Goal: Task Accomplishment & Management: Use online tool/utility

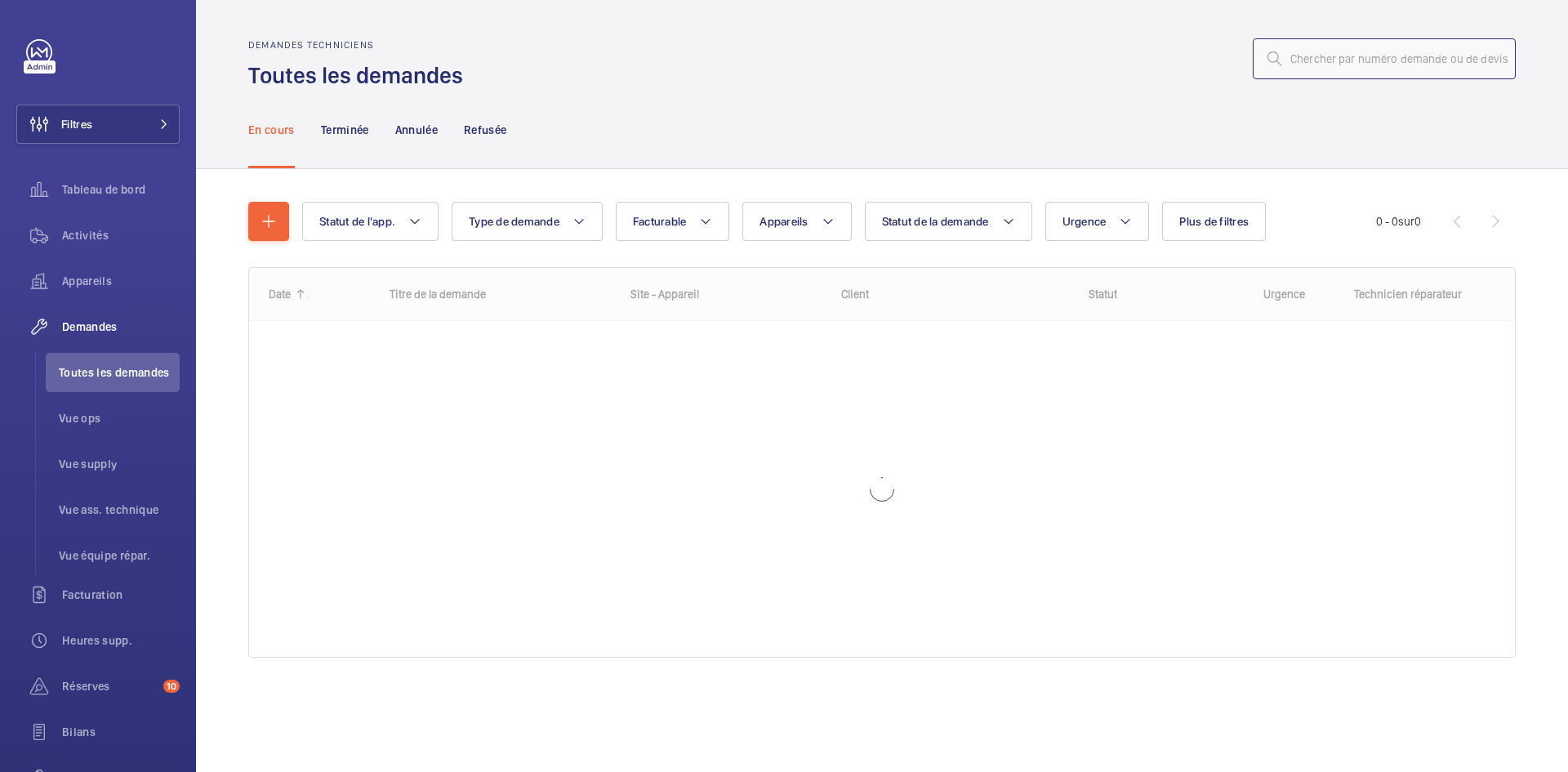
click at [1395, 53] on input "text" at bounding box center [1385, 59] width 263 height 41
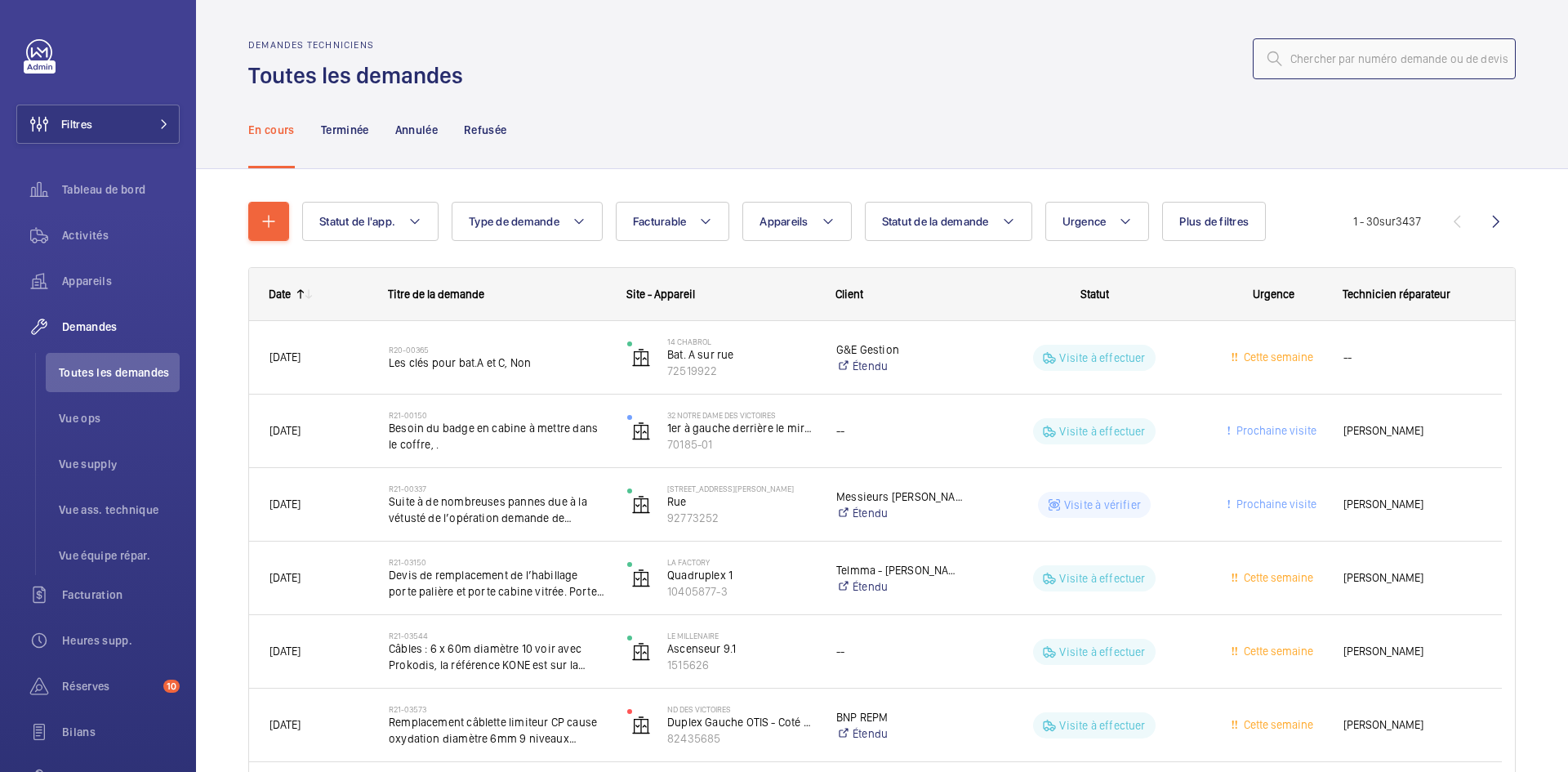
paste input "R24-12255"
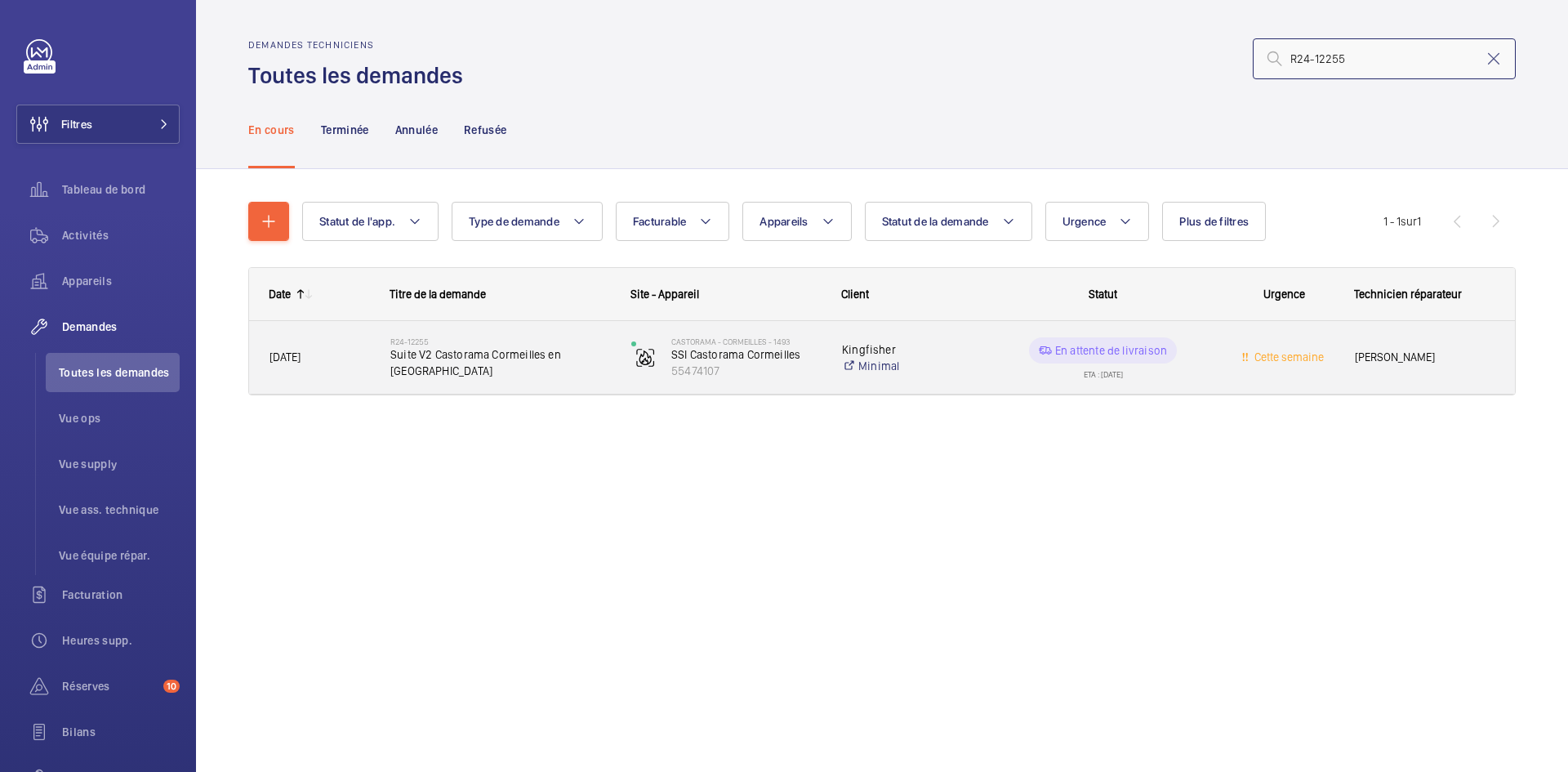
type input "R24-12255"
click at [342, 348] on span "07/11/2024" at bounding box center [319, 357] width 100 height 19
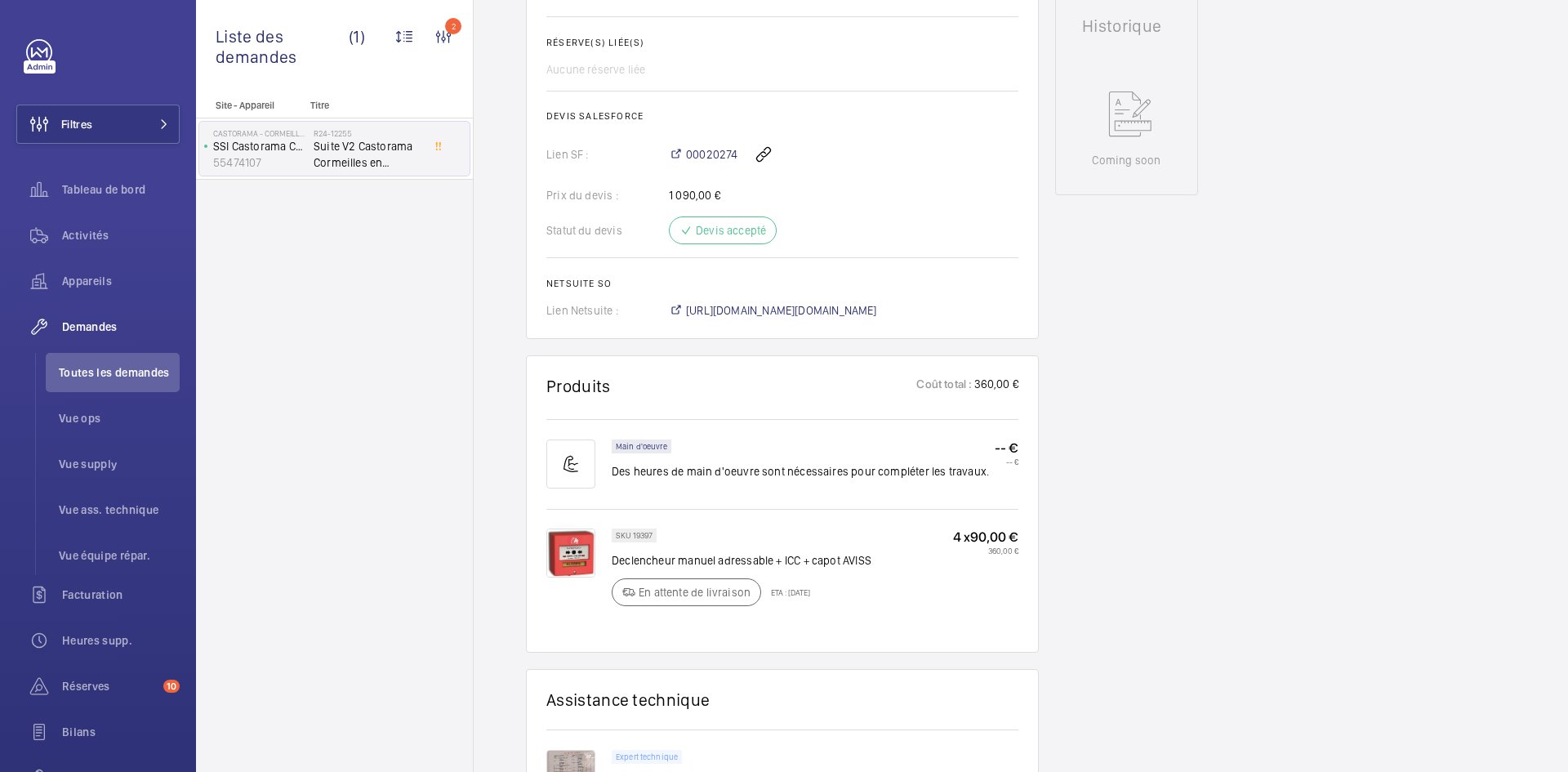
scroll to position [1144, 0]
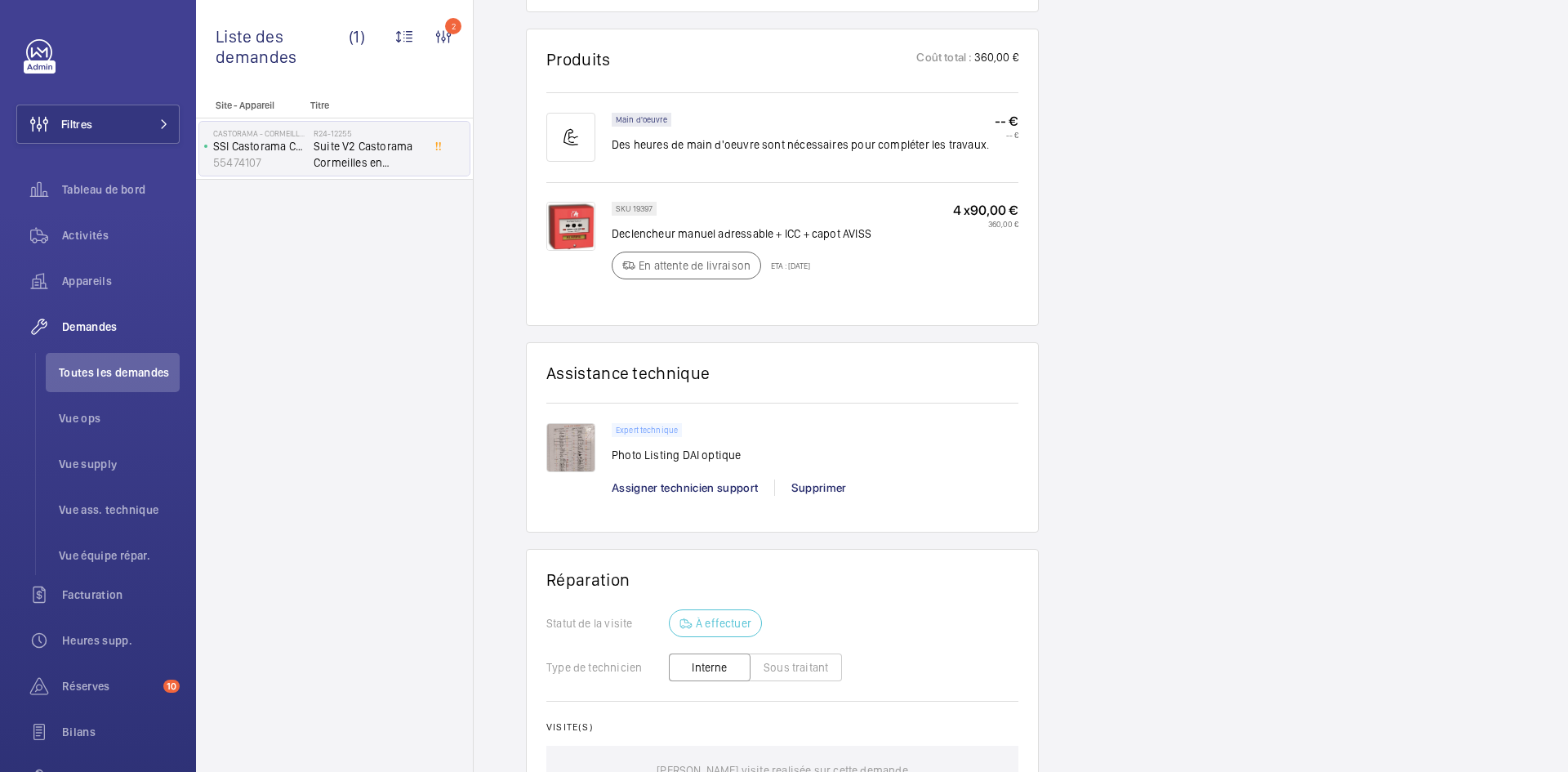
click at [562, 436] on img at bounding box center [571, 448] width 49 height 49
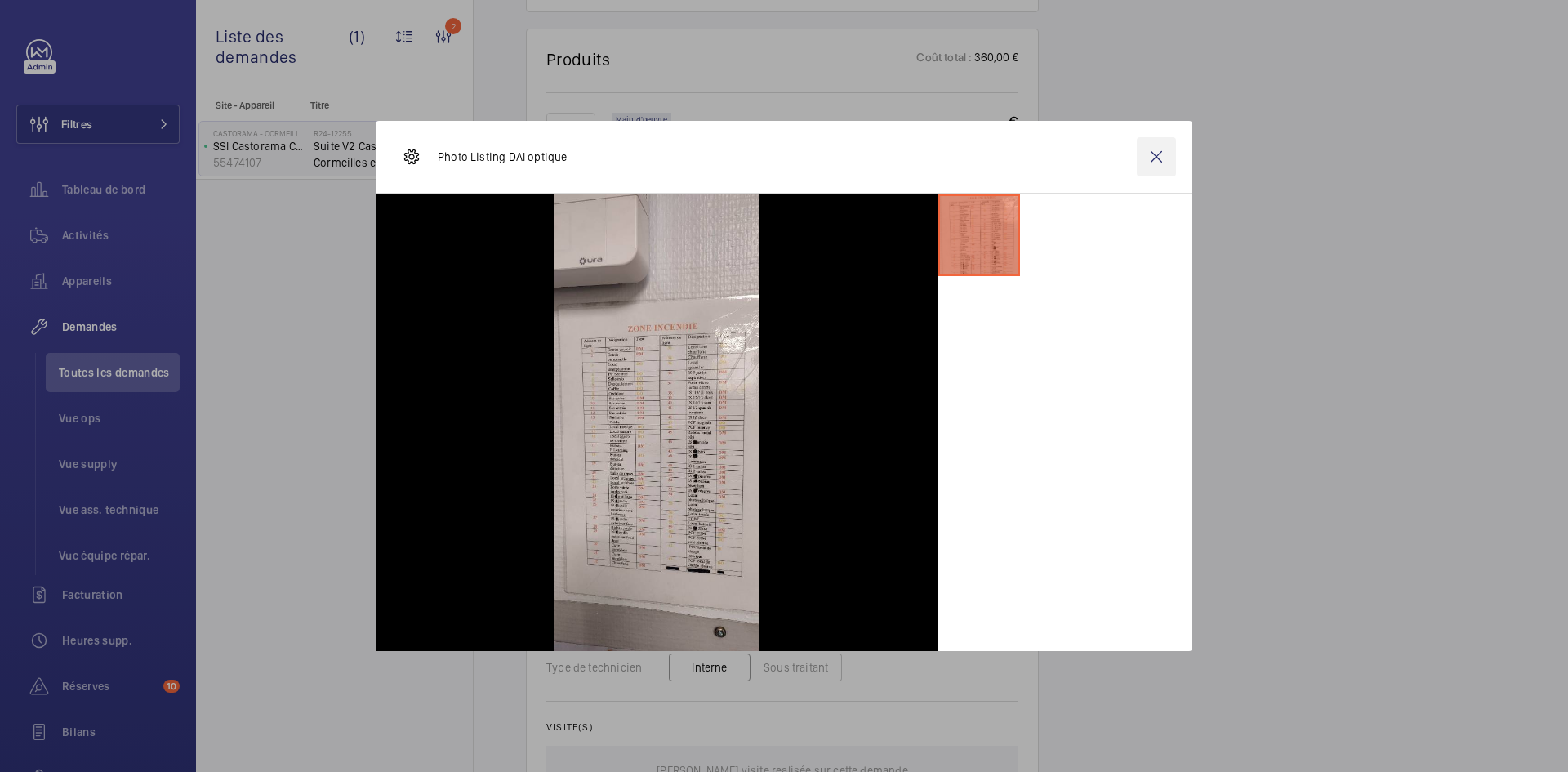
click at [1155, 149] on wm-front-icon-button at bounding box center [1156, 157] width 39 height 39
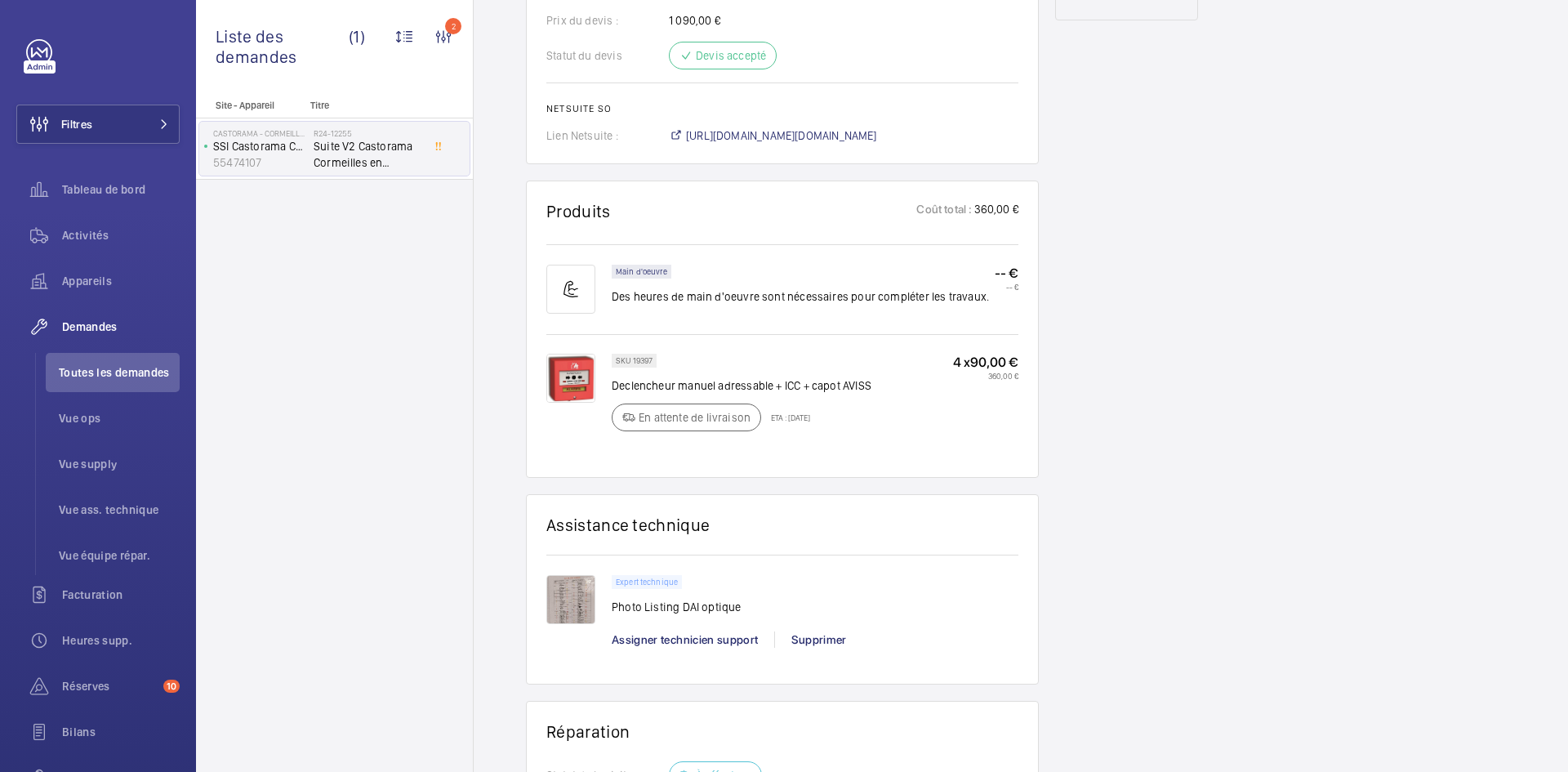
scroll to position [980, 0]
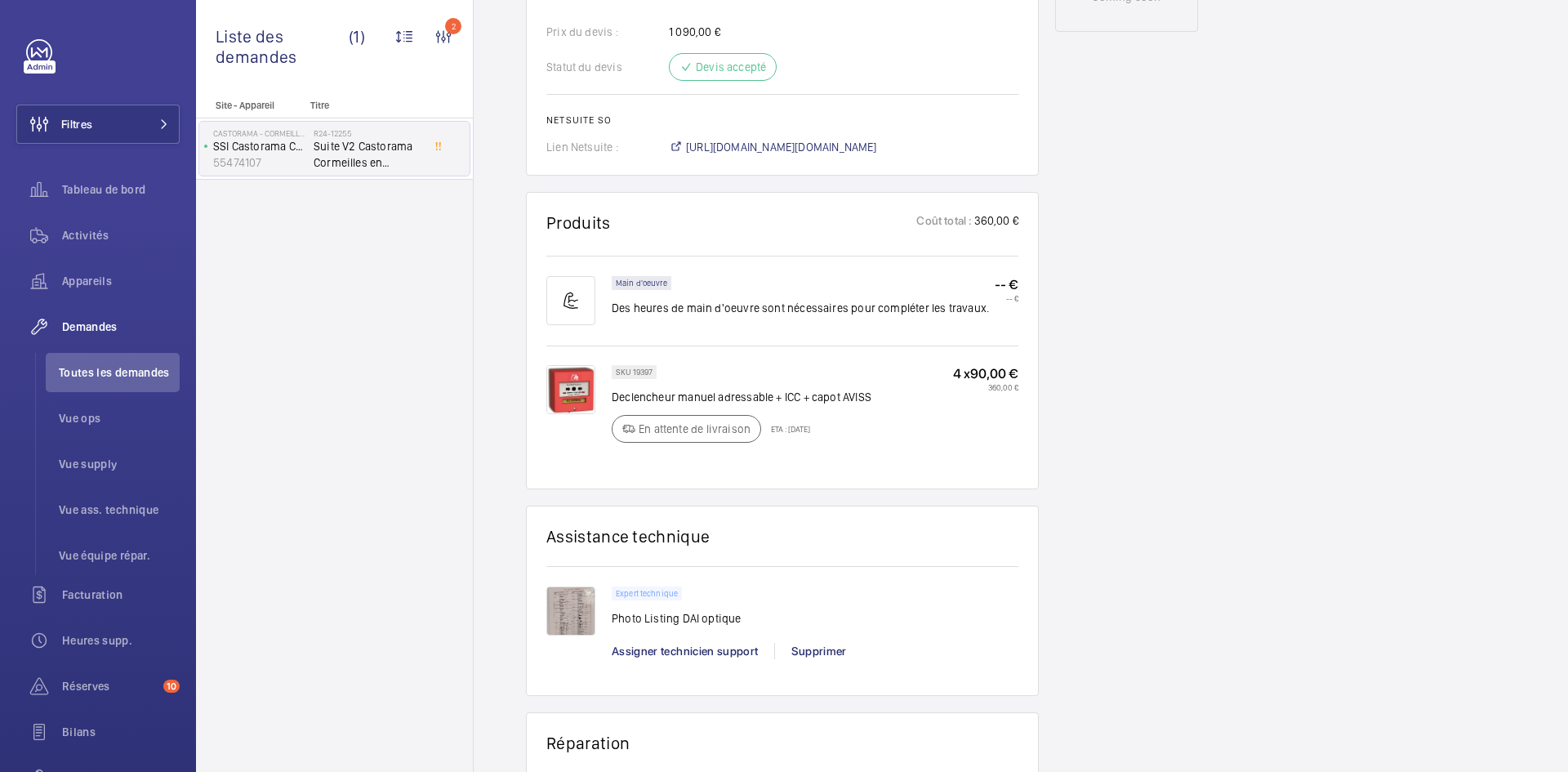
click at [575, 381] on img at bounding box center [571, 389] width 49 height 49
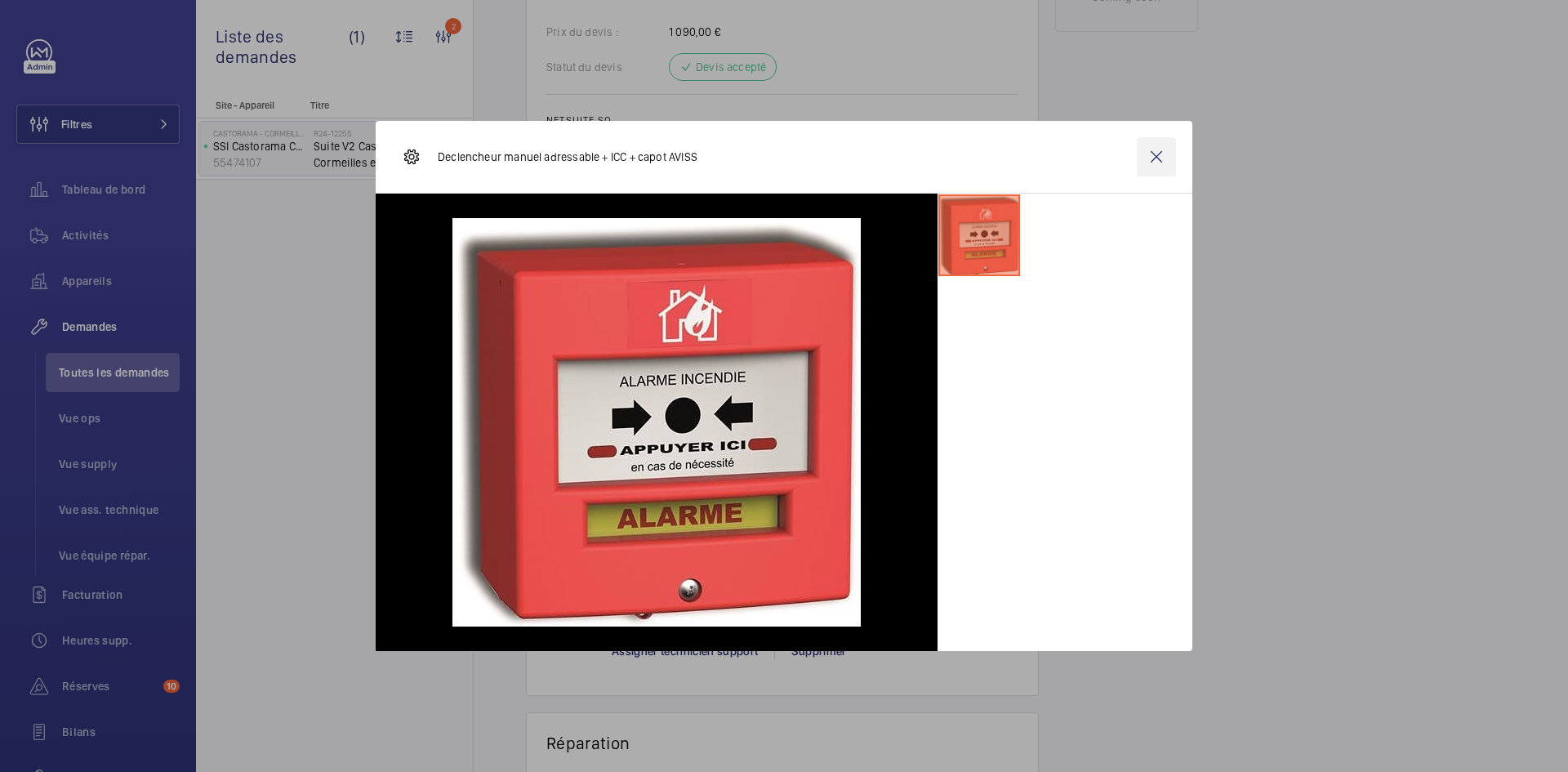
click at [1154, 150] on wm-front-icon-button at bounding box center [1156, 157] width 39 height 39
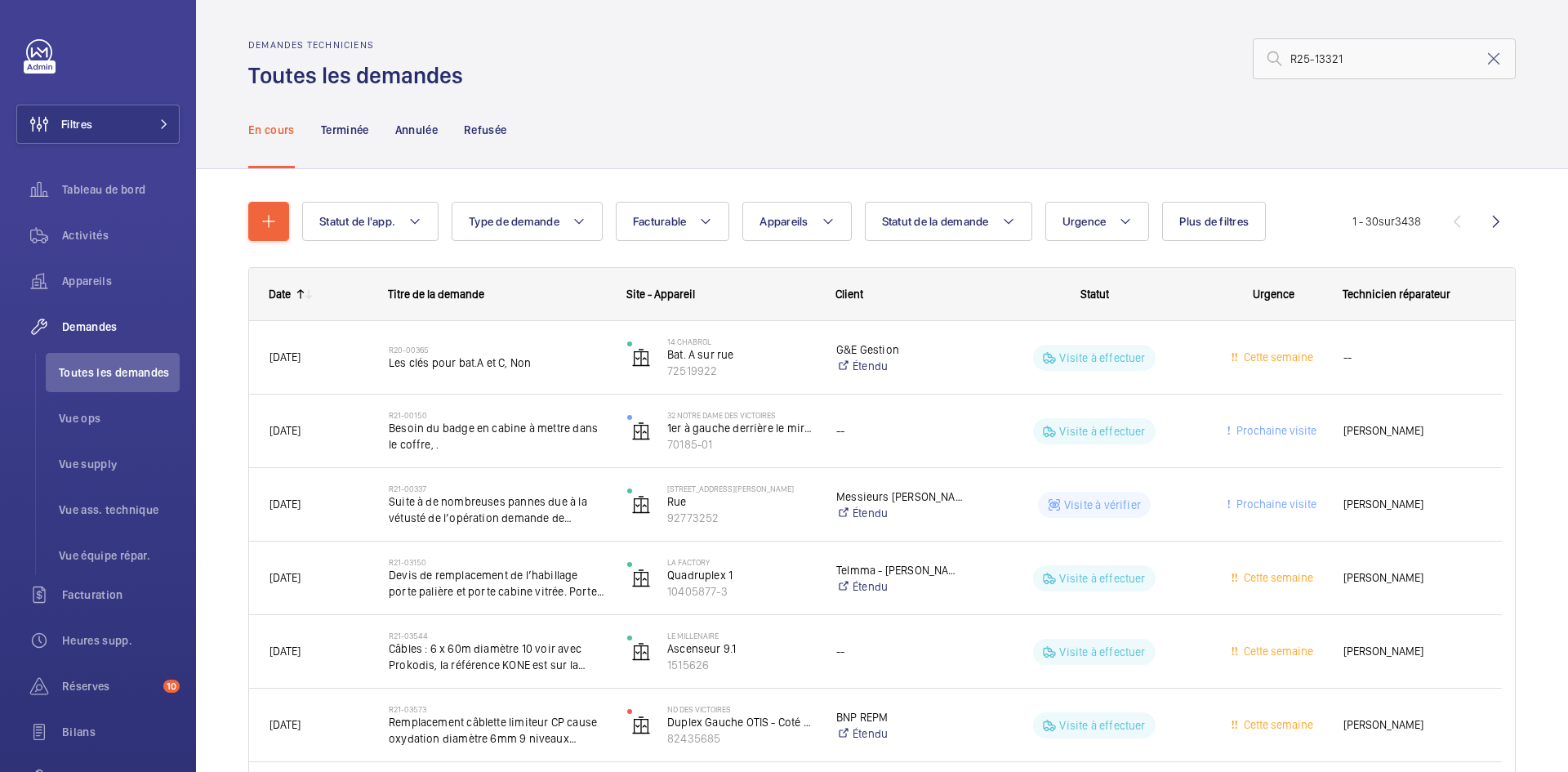
click at [1277, 53] on input "R25-13321" at bounding box center [1385, 59] width 263 height 41
click at [1424, 62] on input "R25-13321" at bounding box center [1385, 59] width 263 height 41
type input "R25-13321"
click at [343, 127] on p "Terminée" at bounding box center [344, 130] width 48 height 17
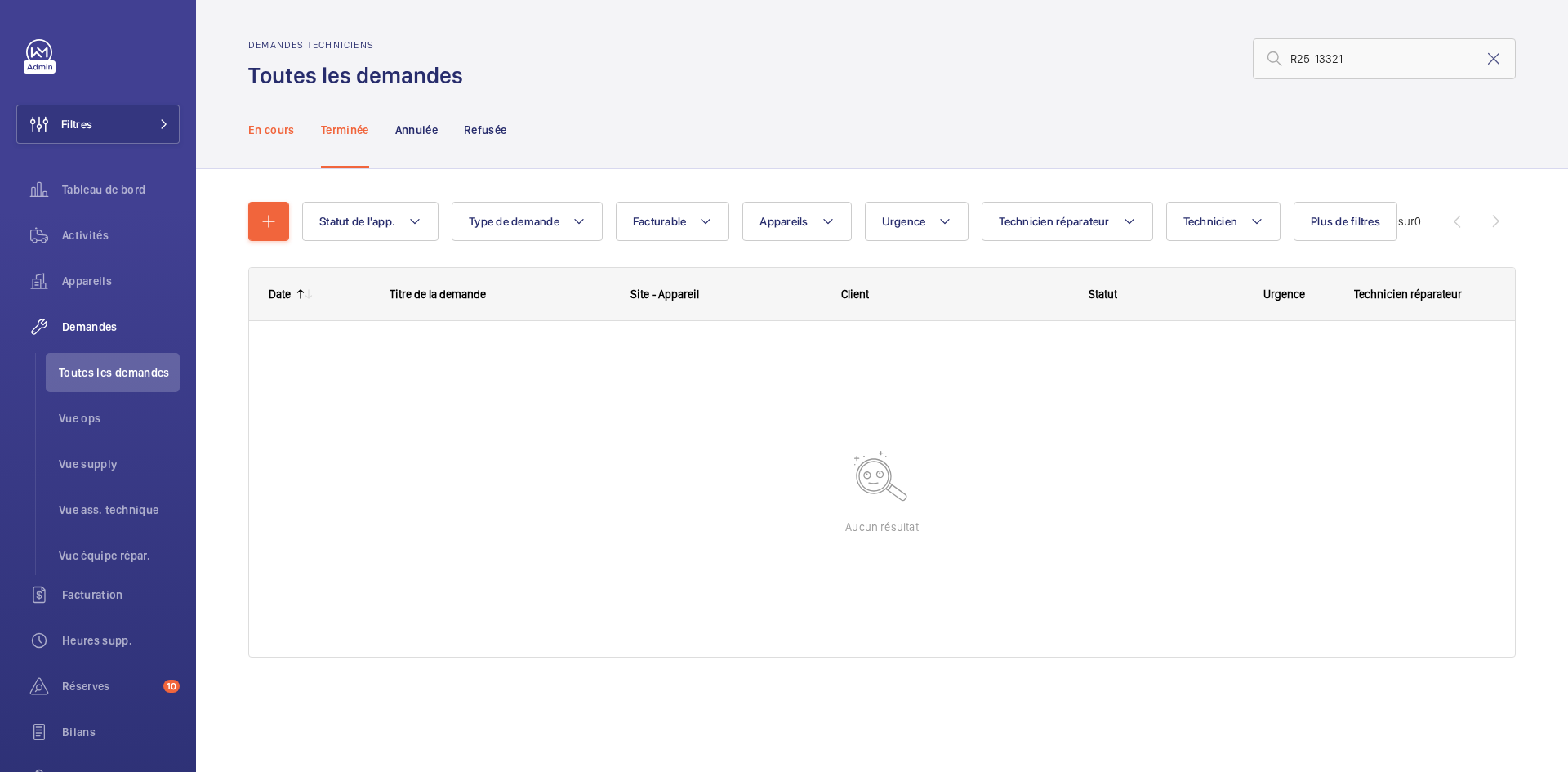
click at [268, 133] on p "En cours" at bounding box center [271, 130] width 47 height 17
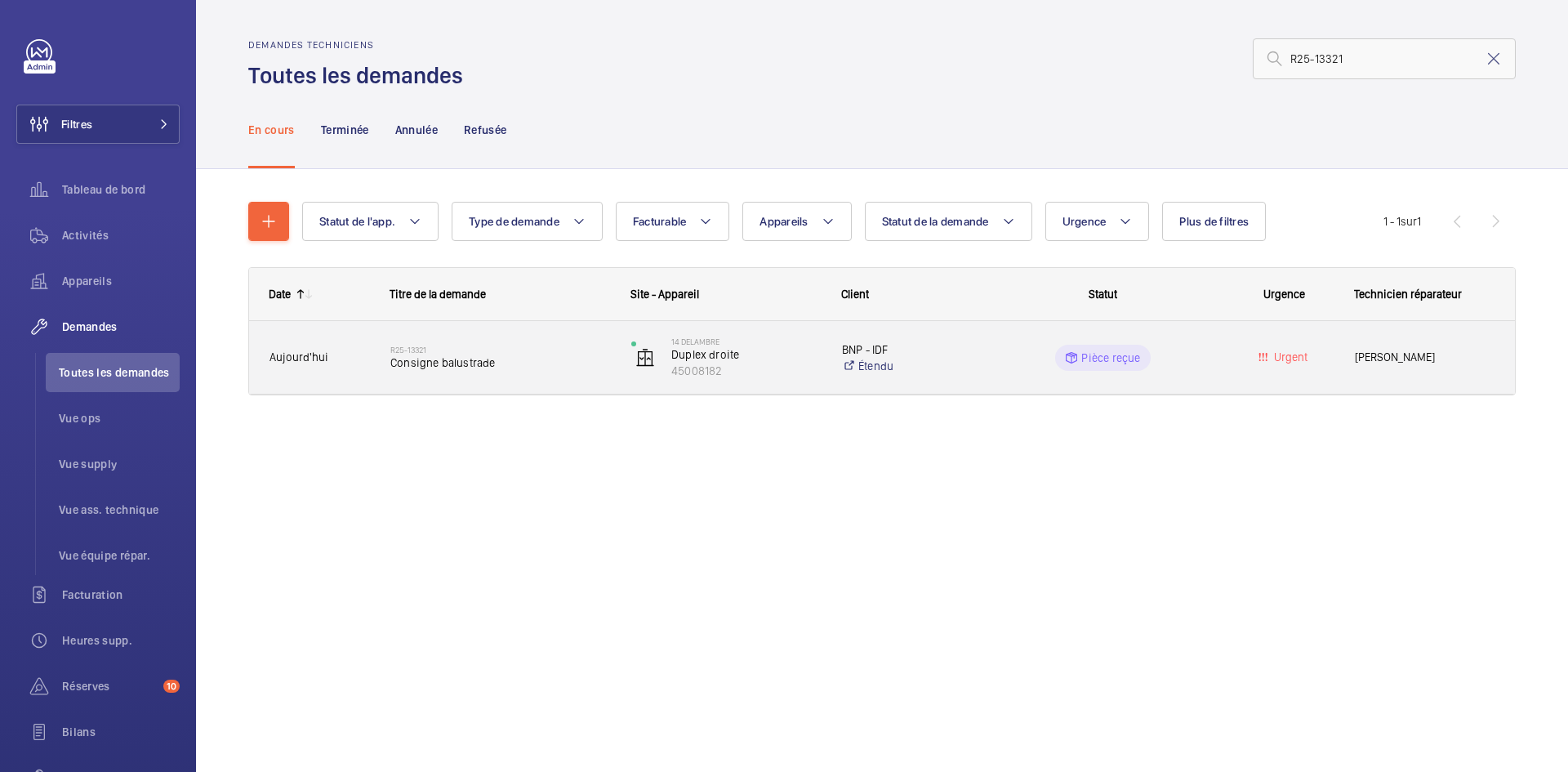
click at [350, 359] on span "Aujourd'hui" at bounding box center [319, 357] width 100 height 19
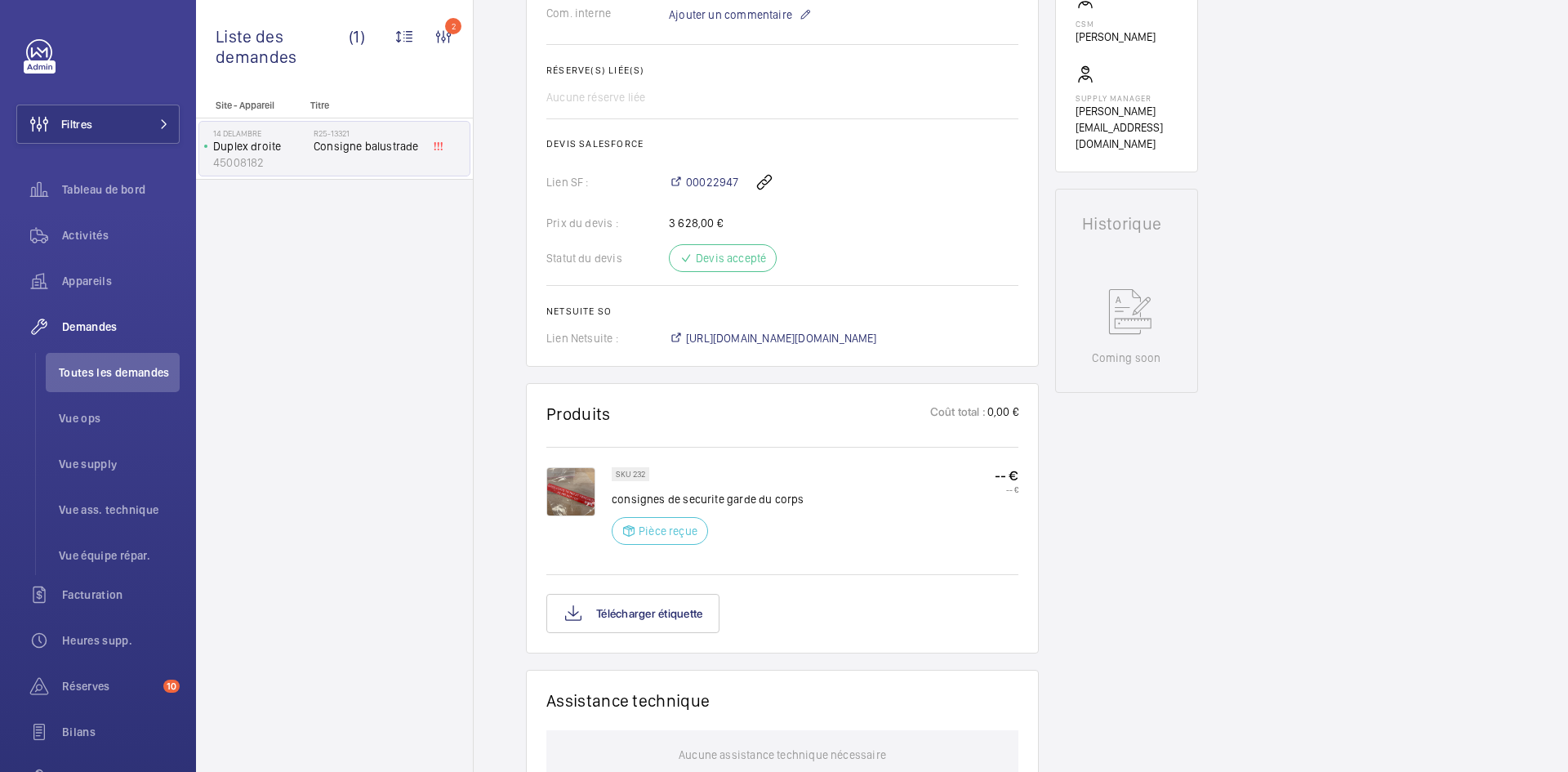
scroll to position [654, 0]
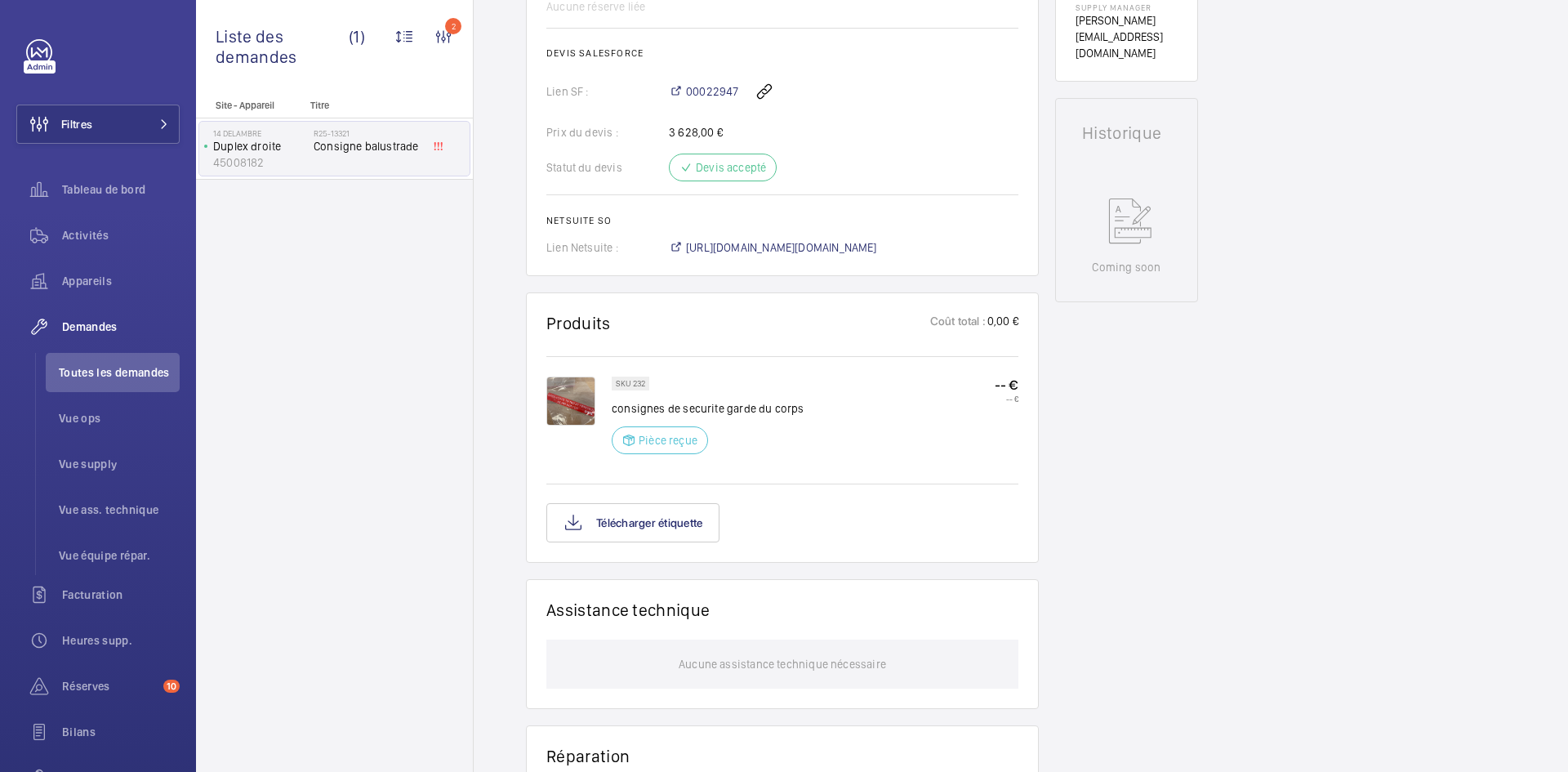
click at [569, 398] on img at bounding box center [571, 401] width 49 height 49
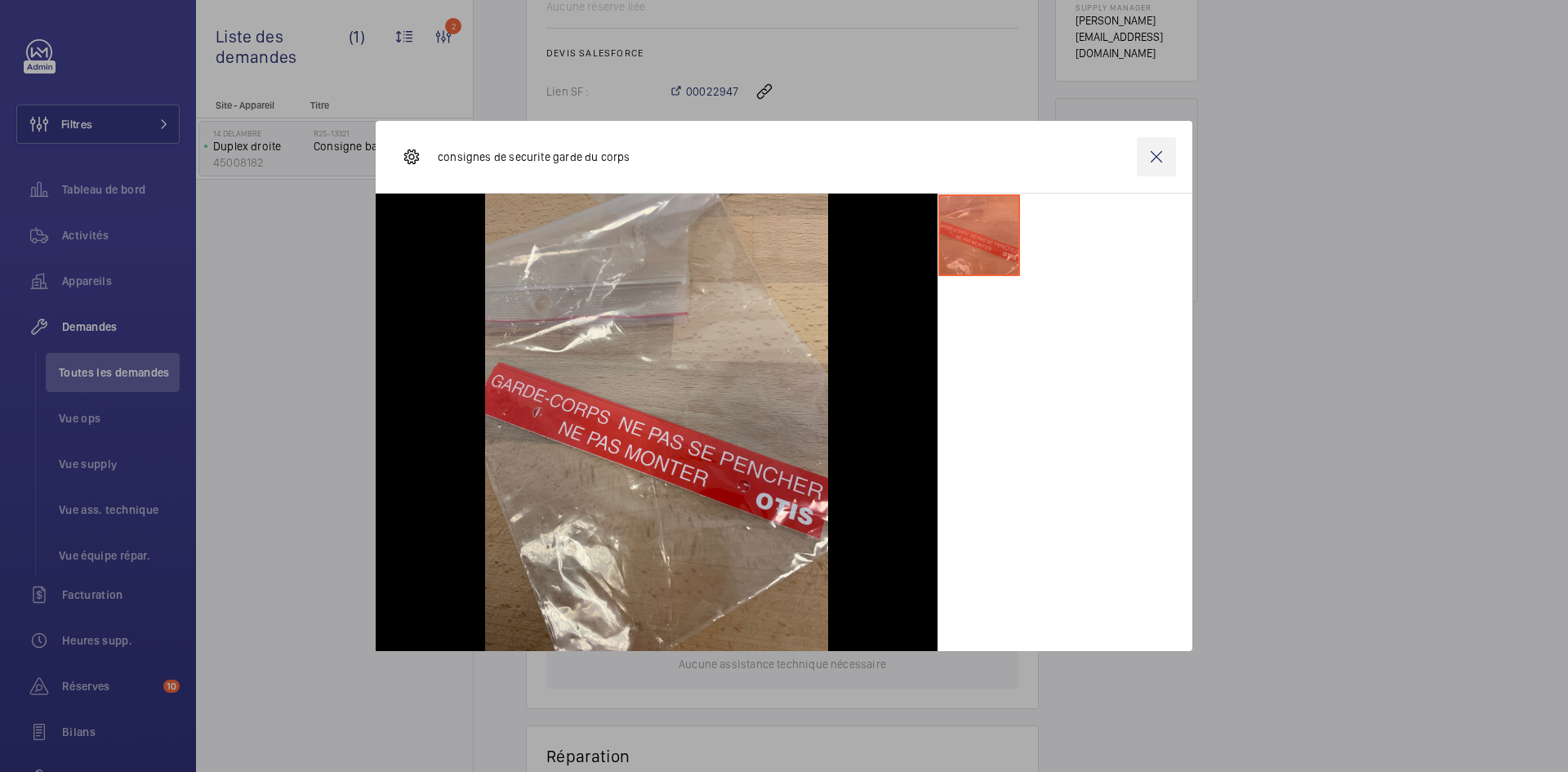
click at [1159, 144] on wm-front-icon-button at bounding box center [1156, 157] width 39 height 39
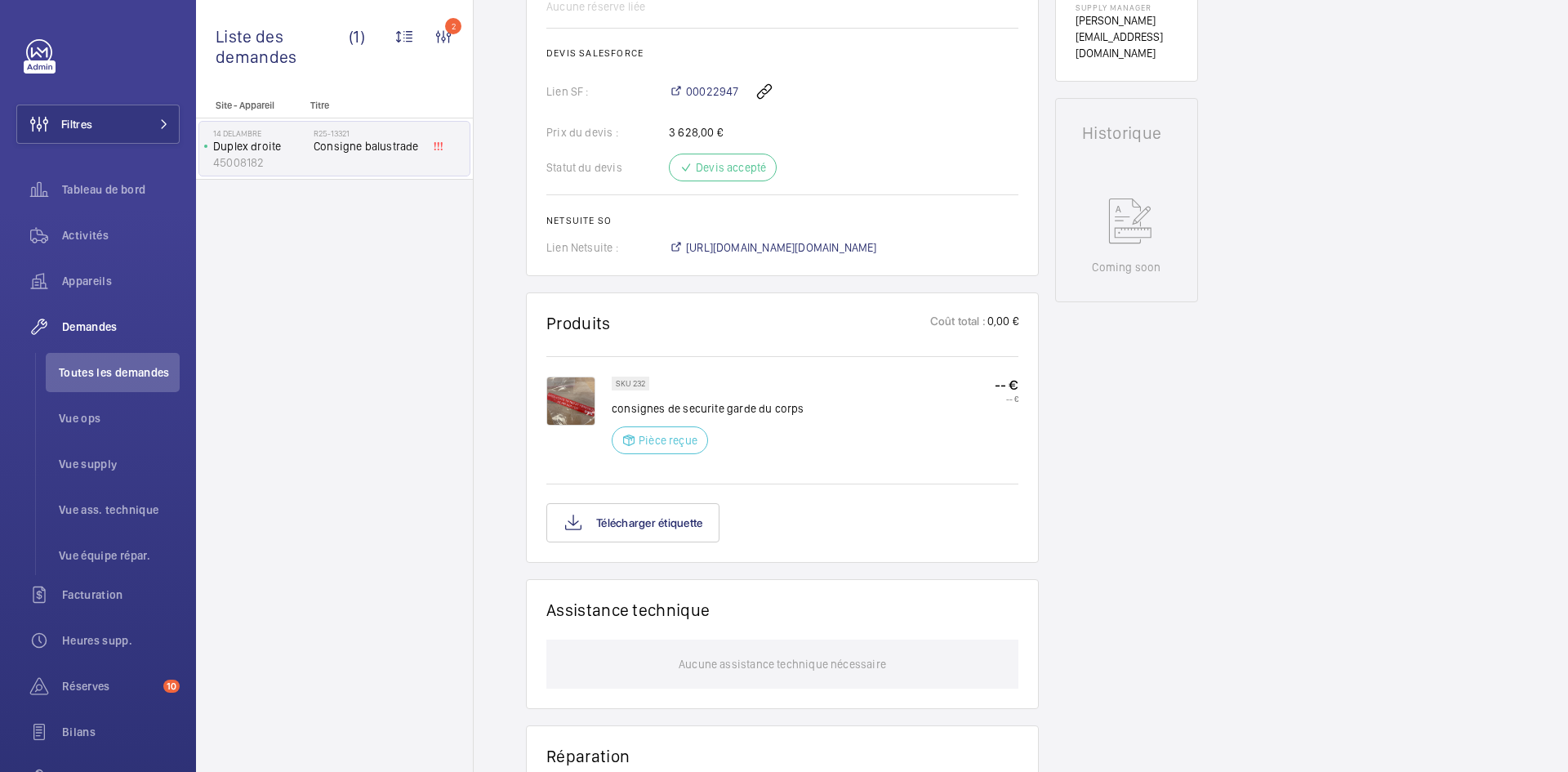
click at [567, 405] on img at bounding box center [571, 401] width 49 height 49
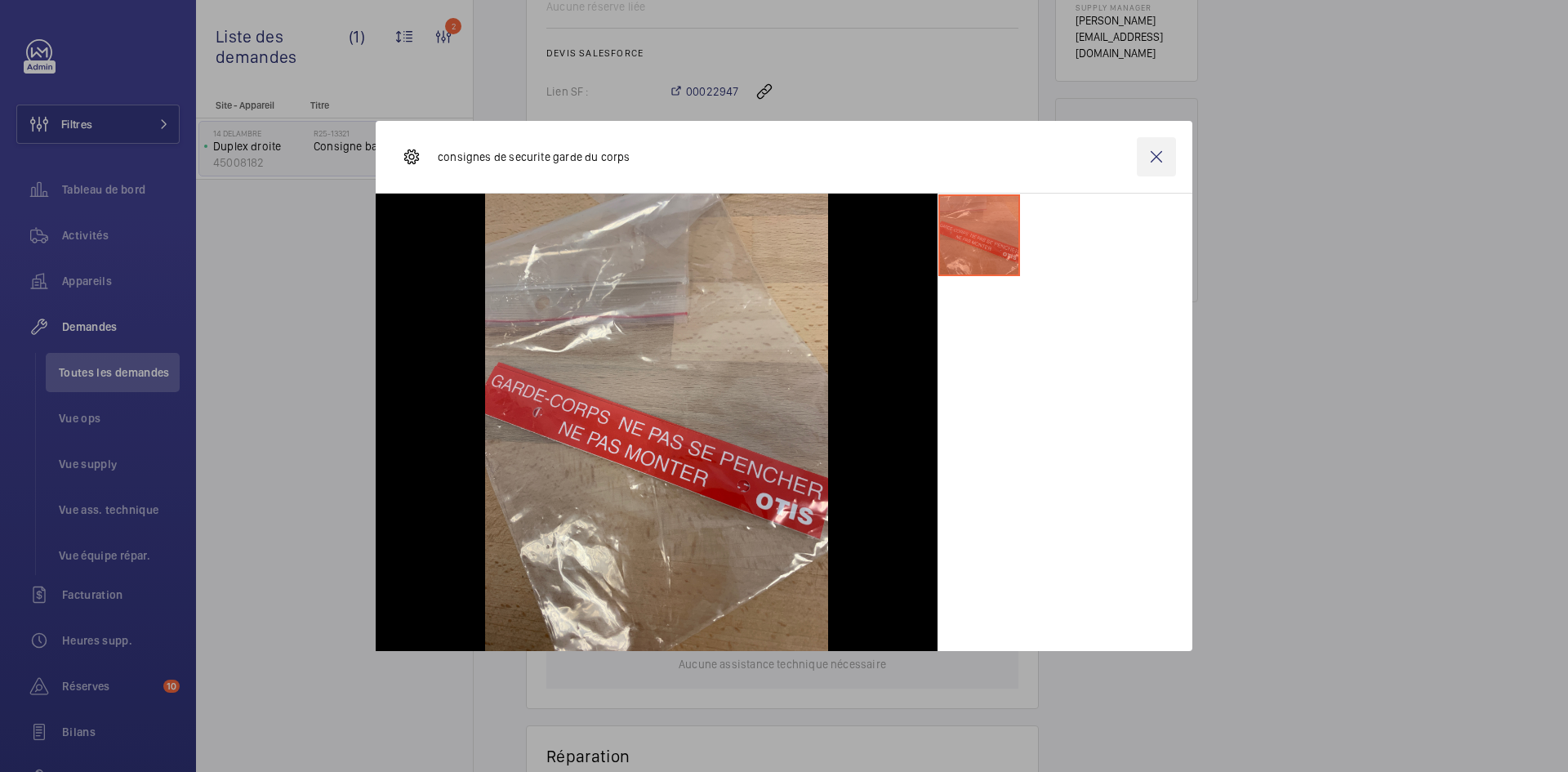
click at [1167, 154] on wm-front-icon-button at bounding box center [1156, 157] width 39 height 39
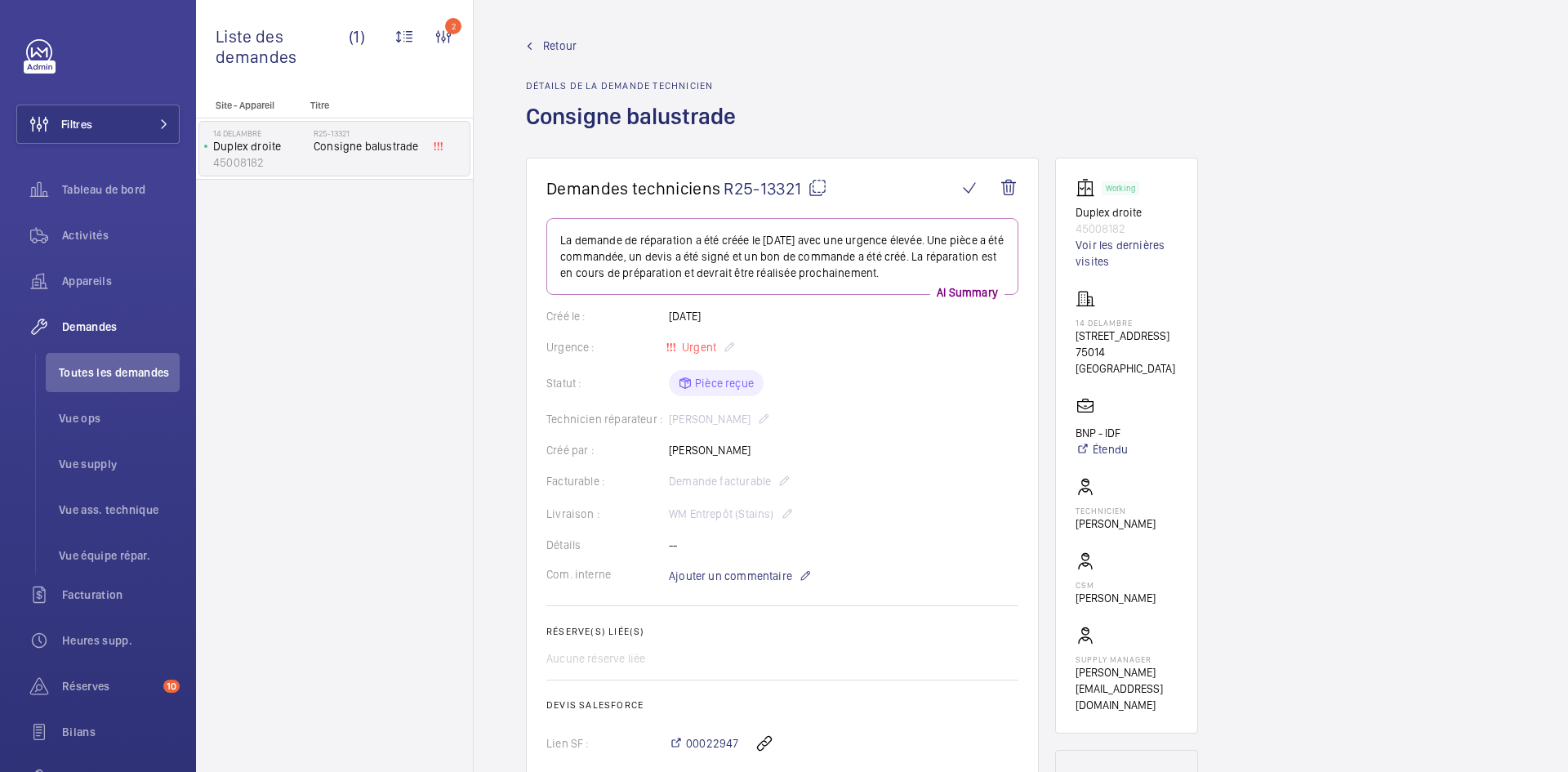
scroll to position [0, 0]
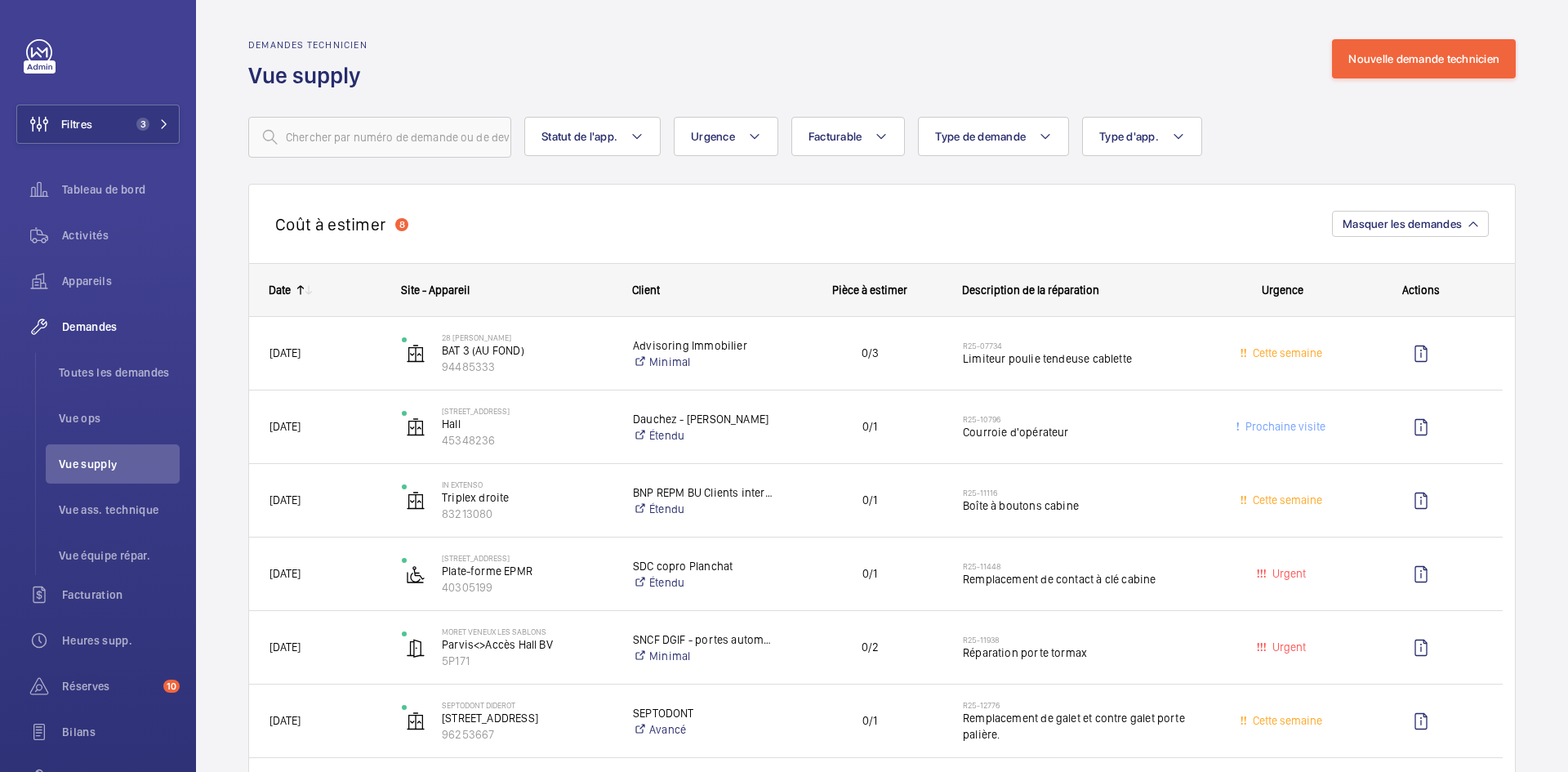
scroll to position [409, 0]
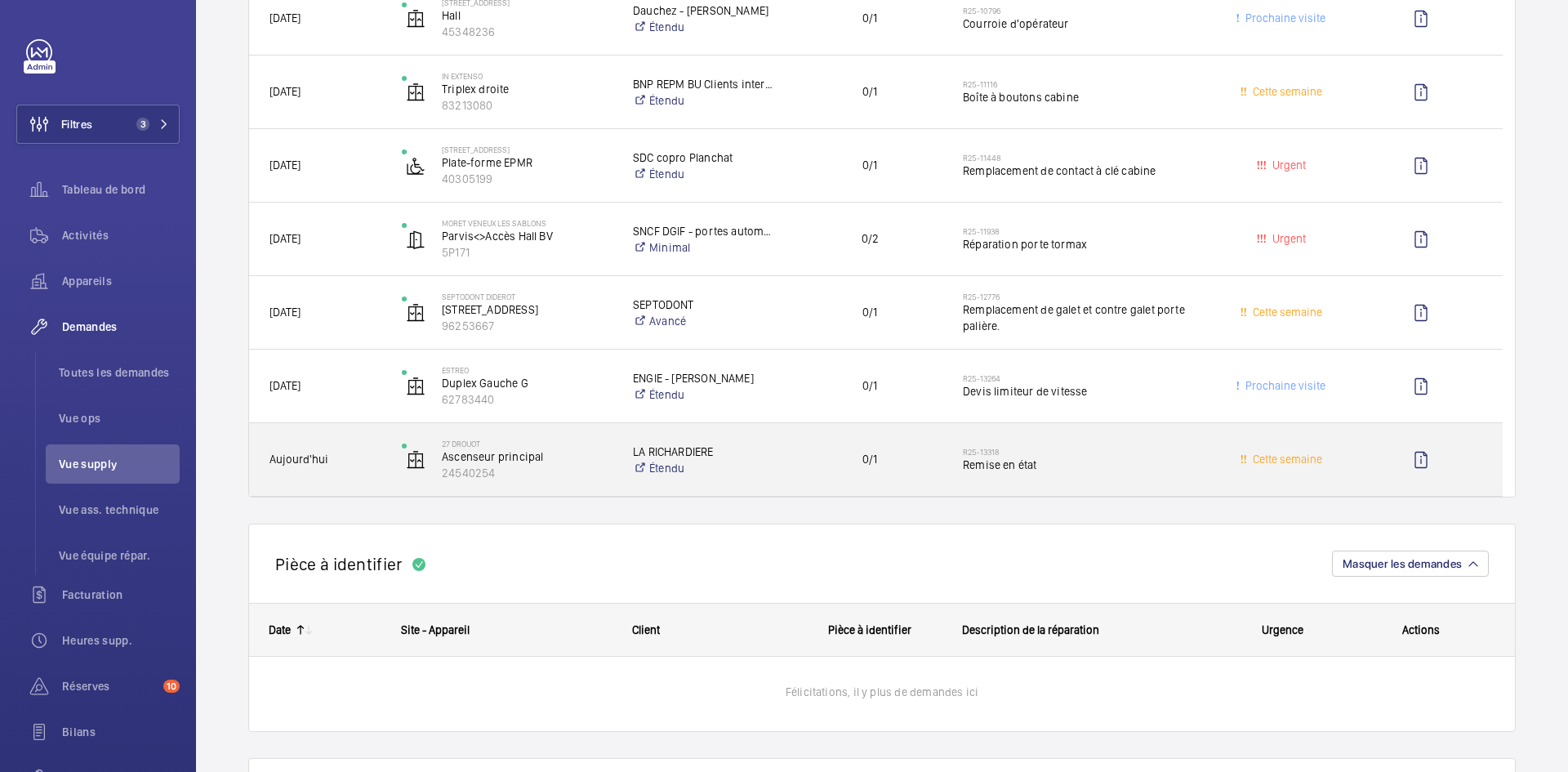
click at [387, 464] on div "27 Drouot Ascenseur principal 24540254" at bounding box center [497, 460] width 229 height 67
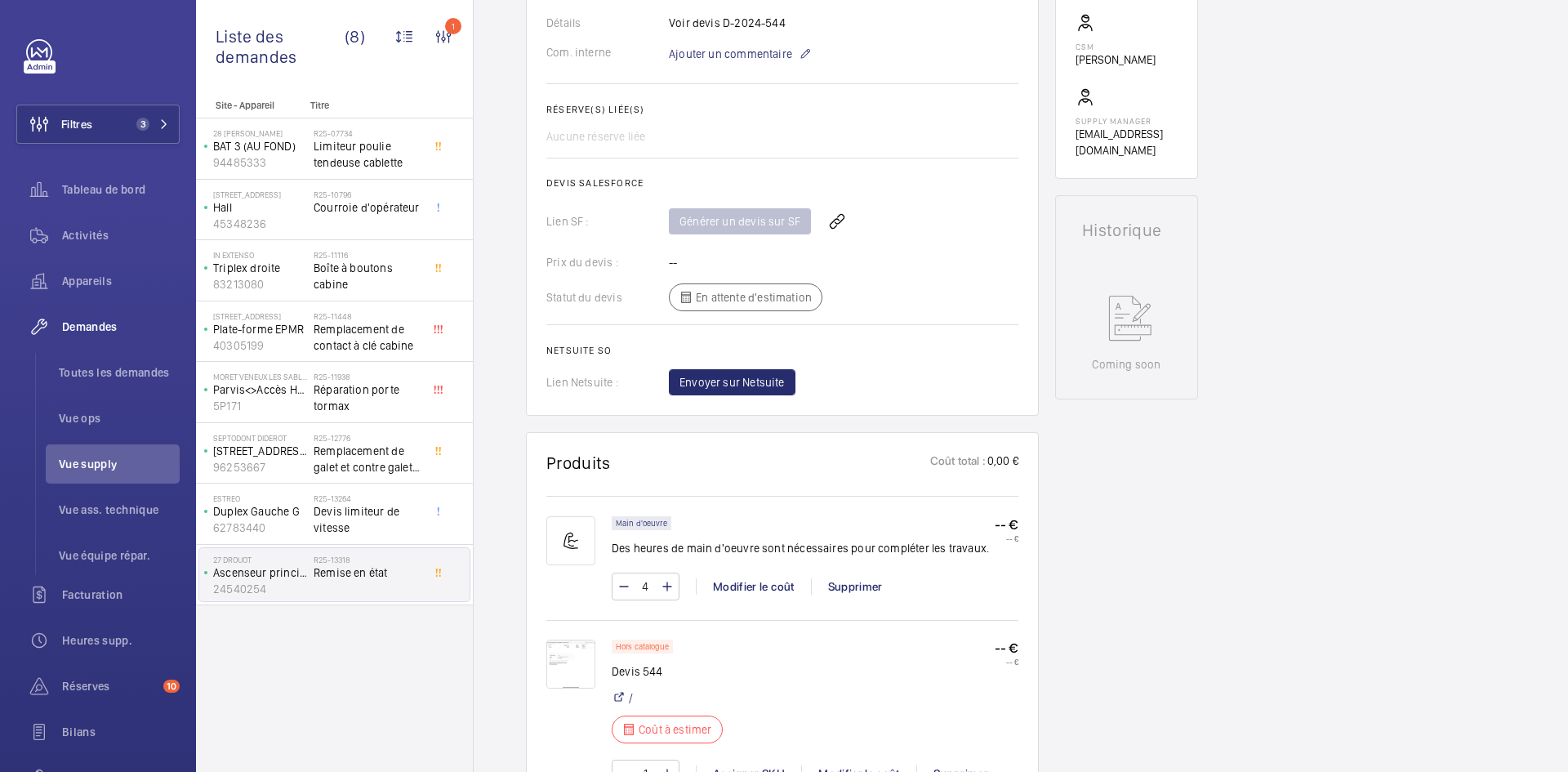
scroll to position [752, 0]
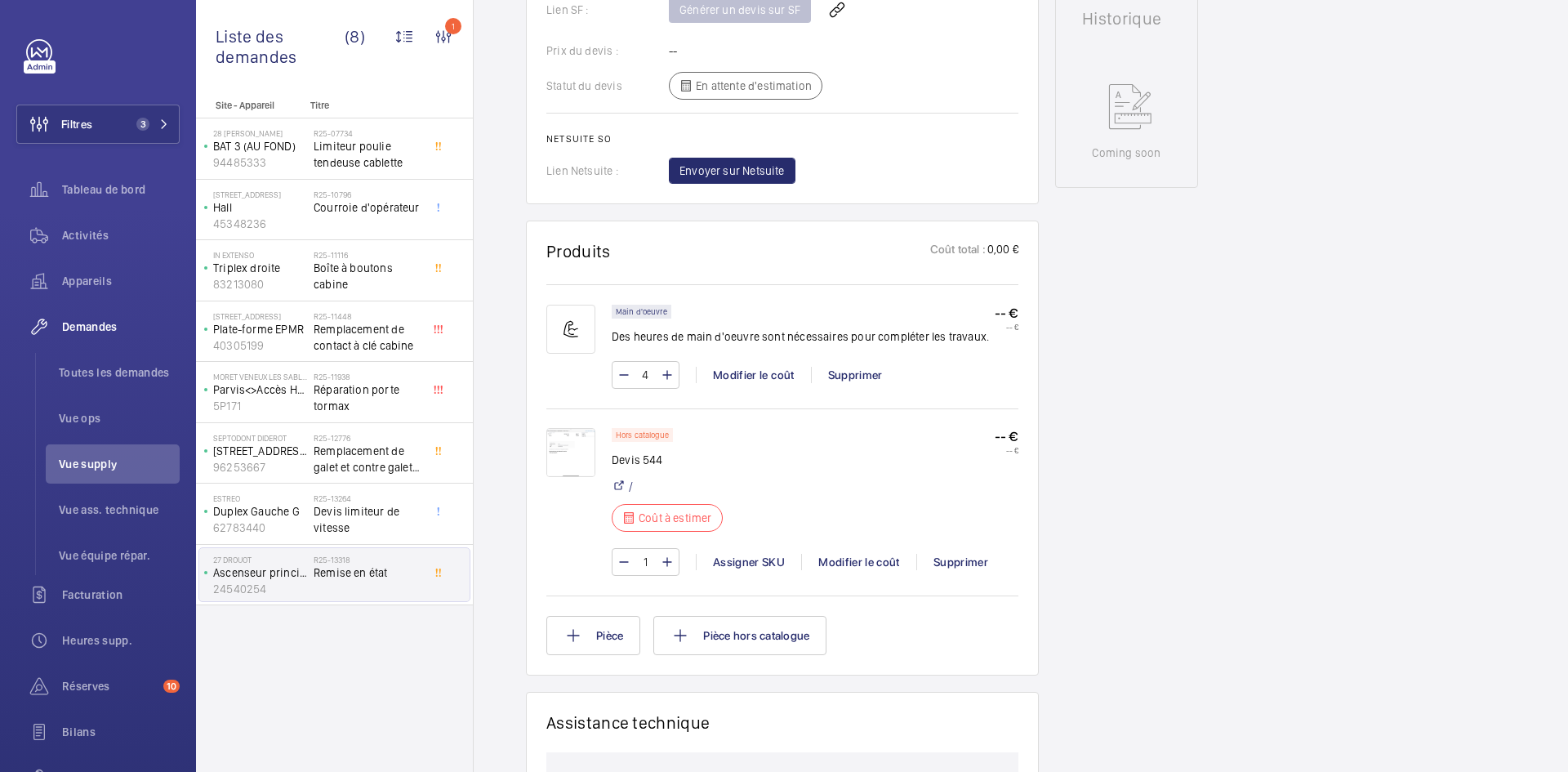
click at [563, 448] on img at bounding box center [571, 453] width 49 height 49
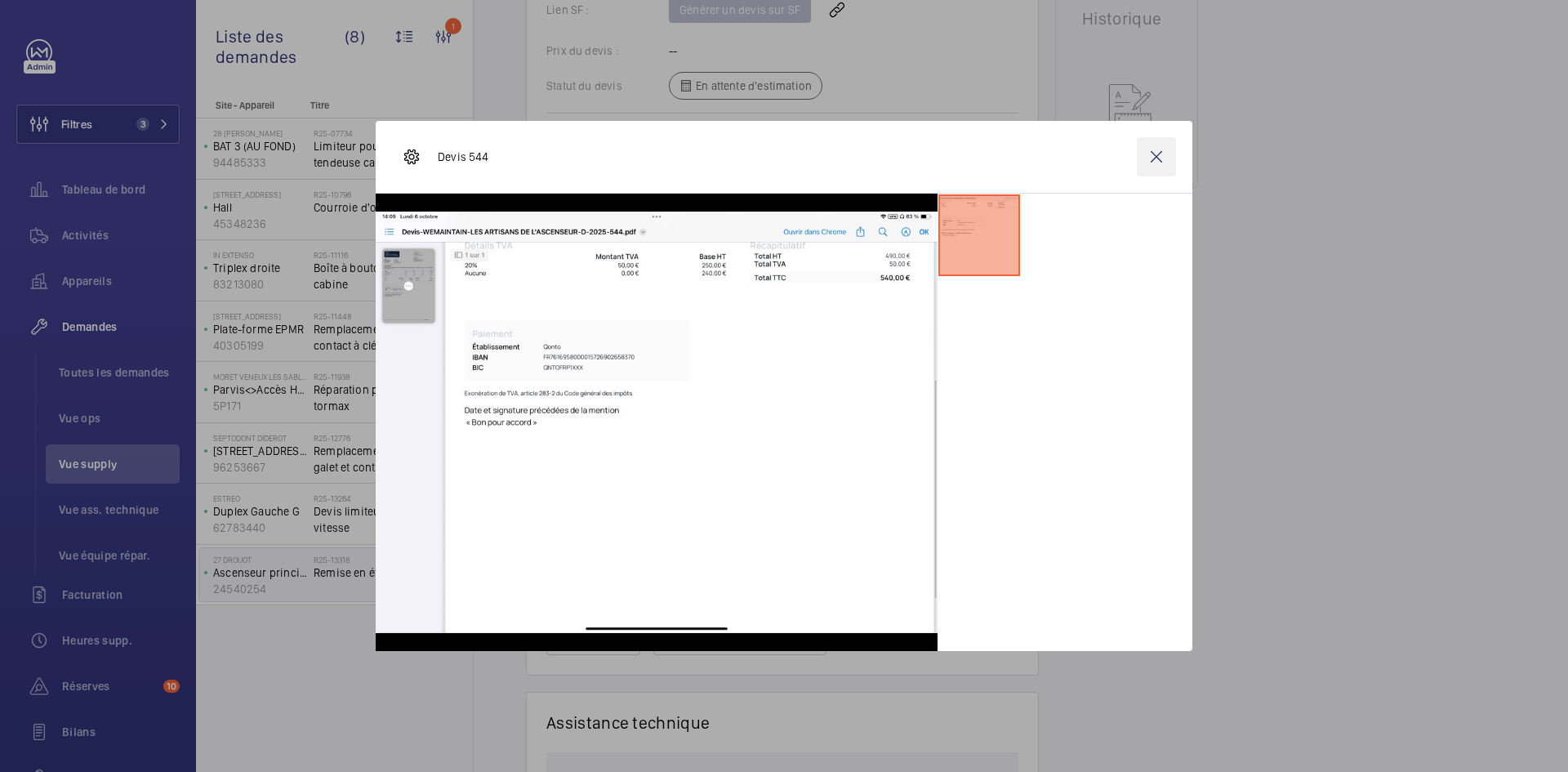
click at [1160, 158] on wm-front-icon-button at bounding box center [1156, 157] width 39 height 39
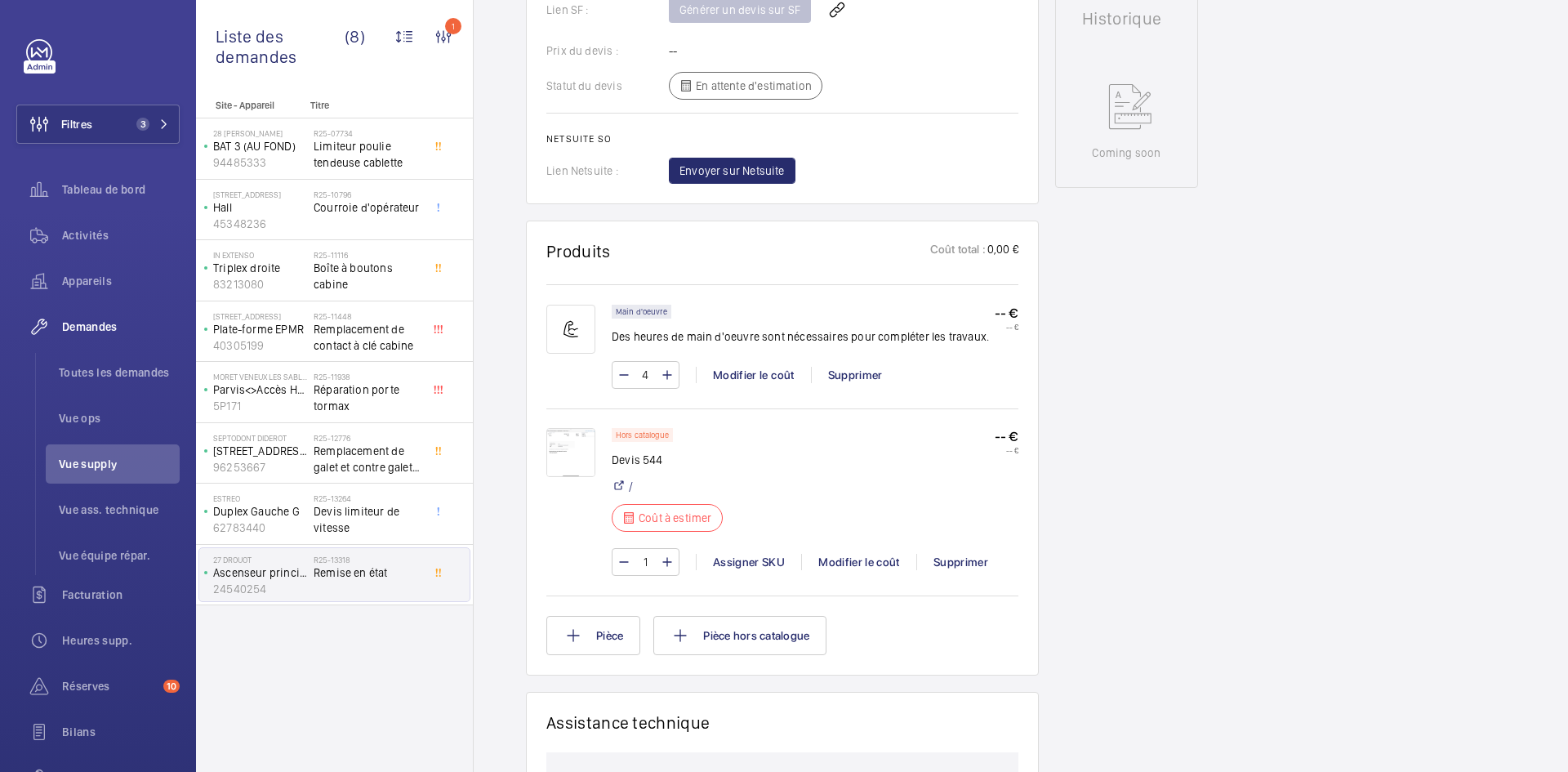
click at [556, 458] on img at bounding box center [571, 453] width 49 height 49
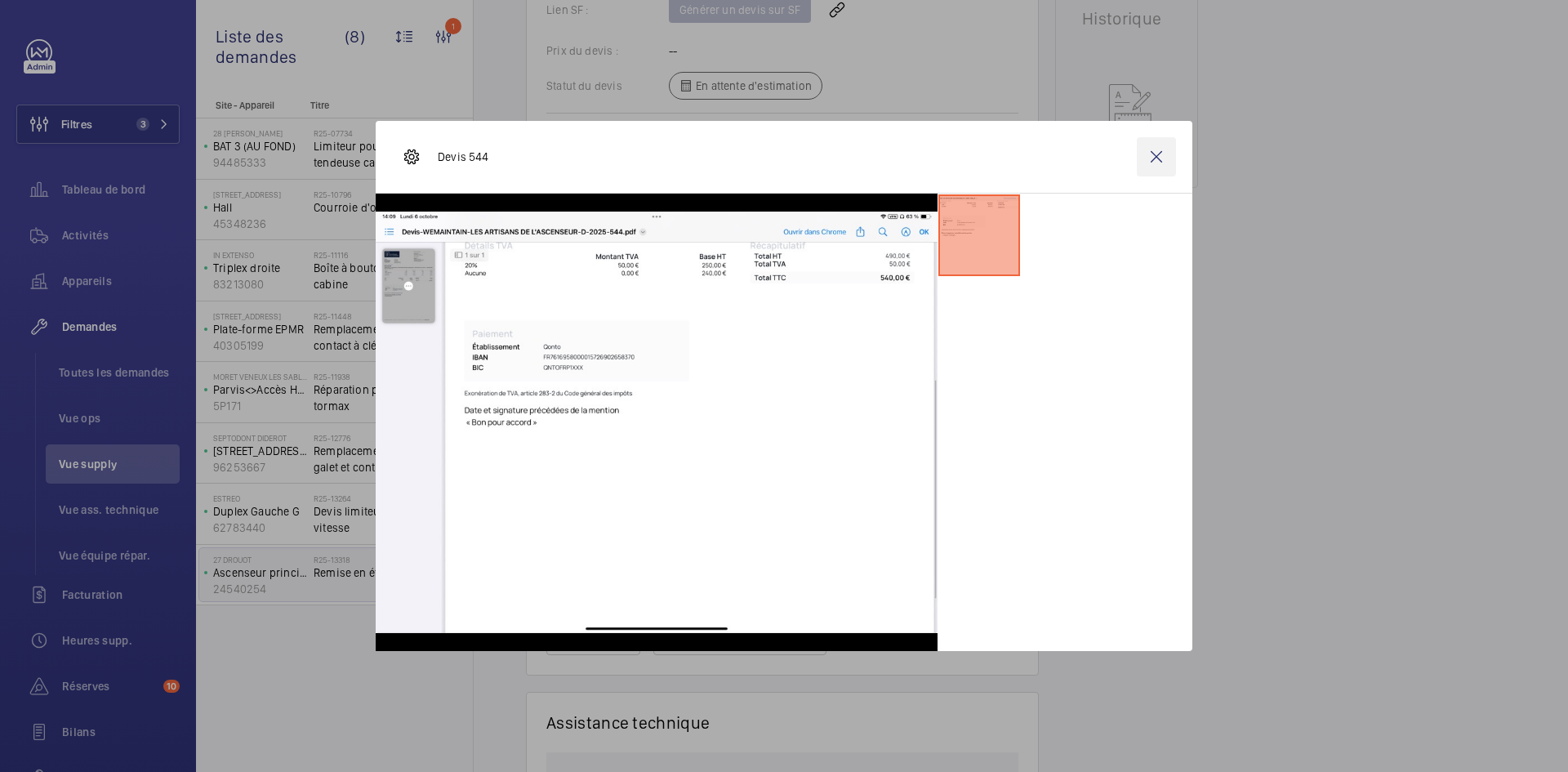
click at [1163, 154] on wm-front-icon-button at bounding box center [1156, 157] width 39 height 39
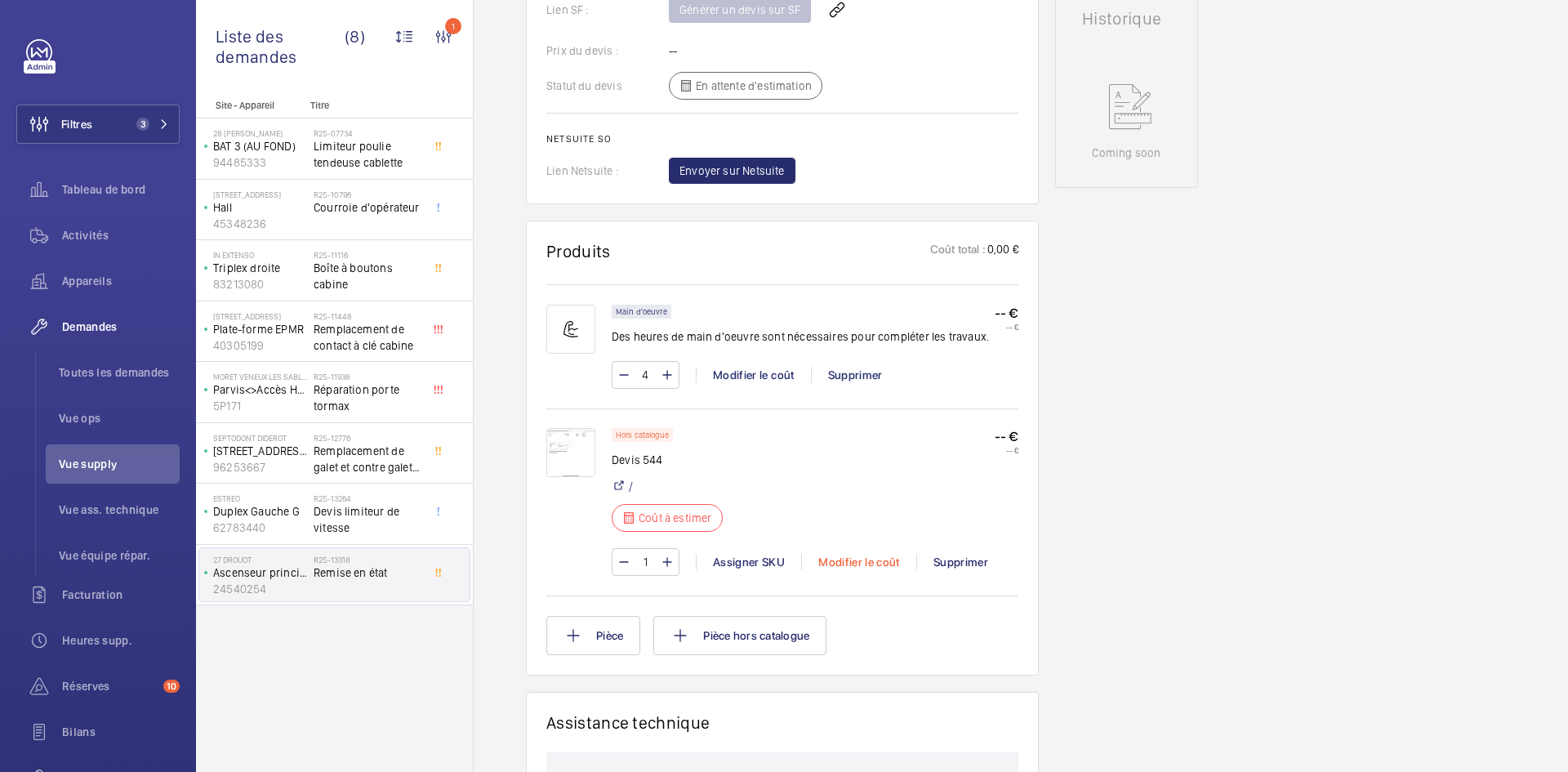
click at [877, 559] on div "Modifier le coût" at bounding box center [859, 562] width 115 height 17
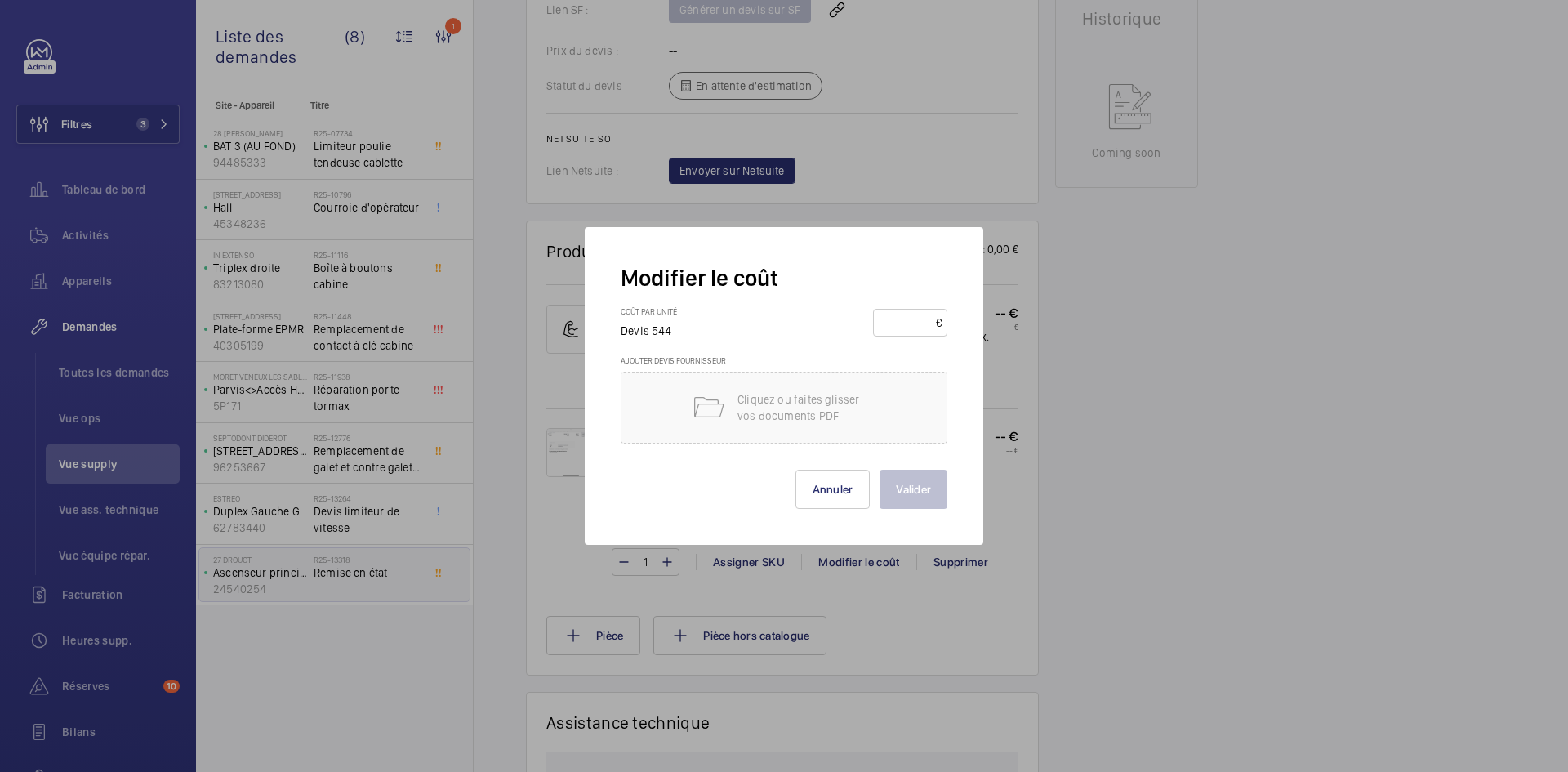
click at [907, 327] on input "number" at bounding box center [907, 322] width 58 height 26
type input "540"
click at [915, 482] on button "Valider" at bounding box center [913, 489] width 67 height 39
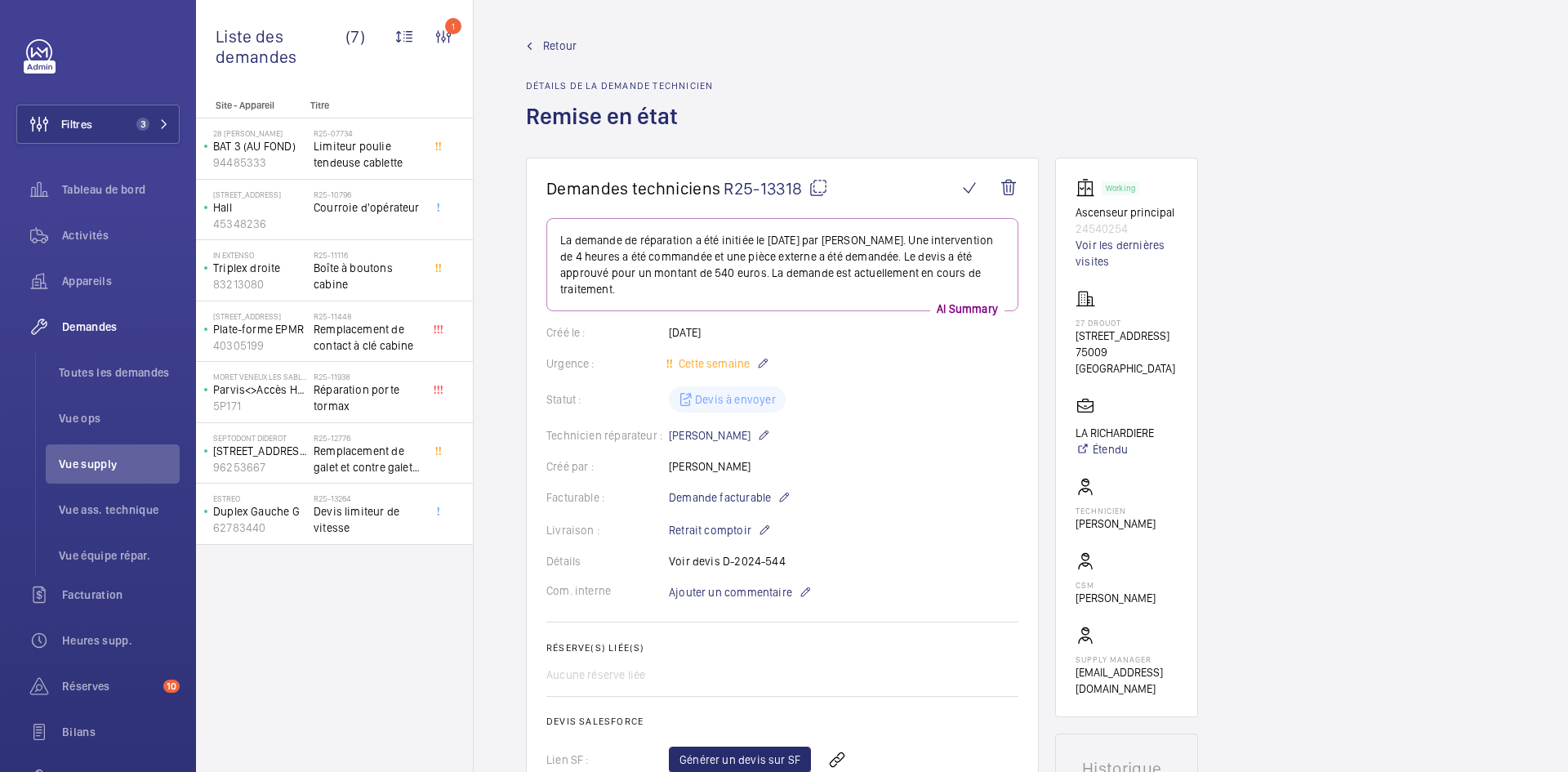
scroll to position [0, 0]
click at [565, 46] on span "Retour" at bounding box center [560, 47] width 33 height 17
